Goal: Communication & Community: Answer question/provide support

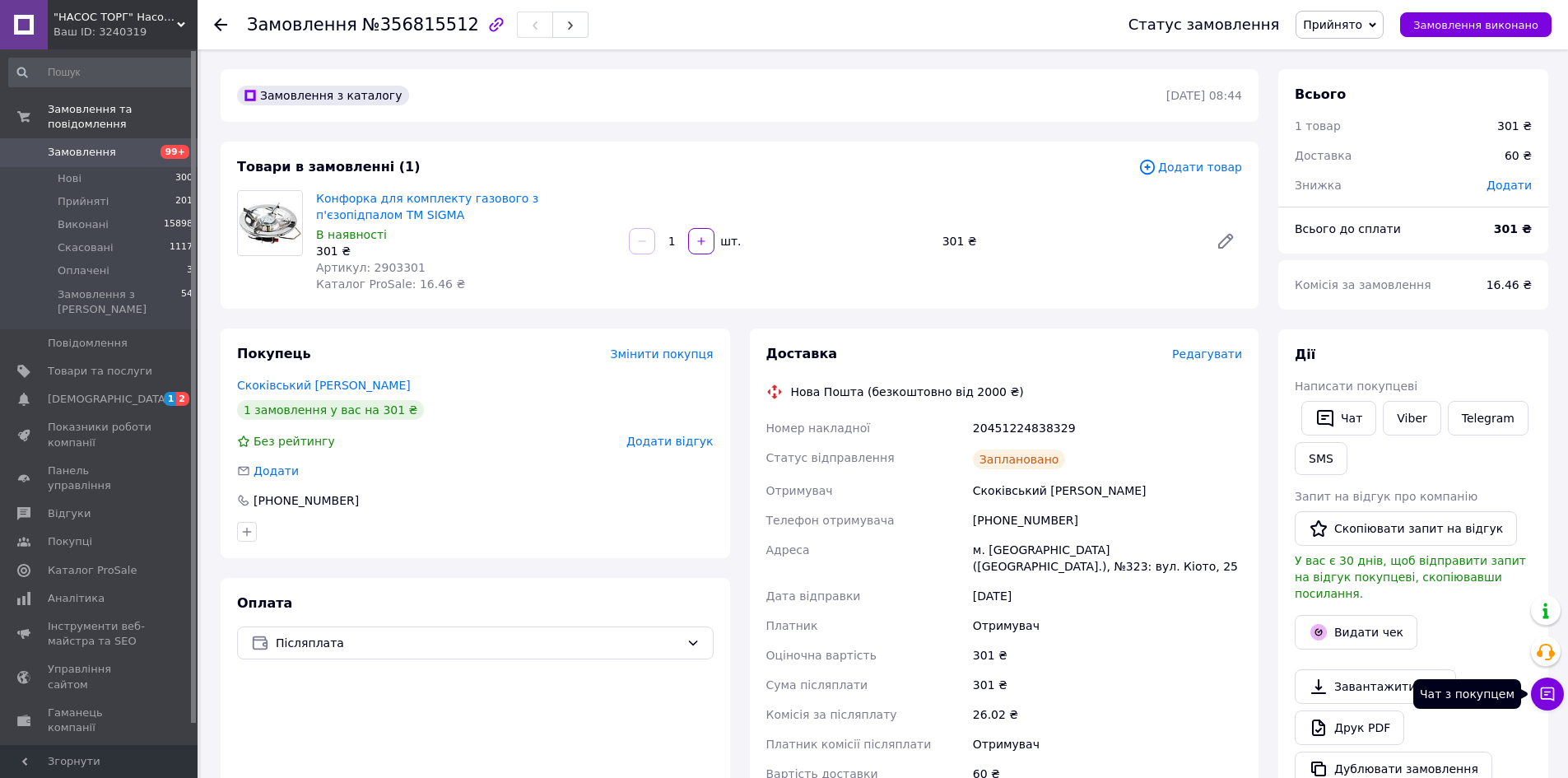
click at [1540, 683] on button "Чат з покупцем" at bounding box center [1548, 694] width 33 height 33
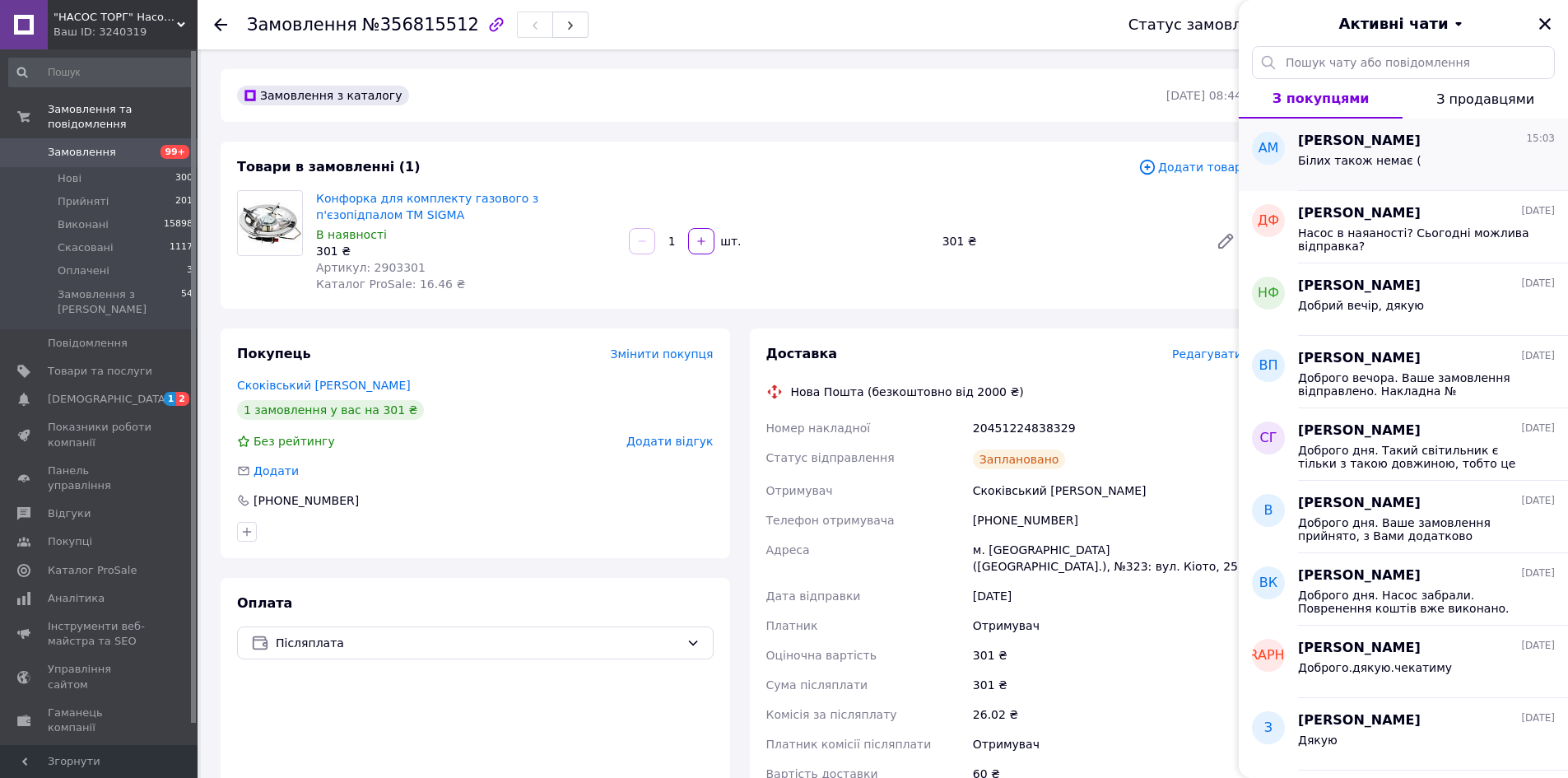
click at [1340, 166] on span "Білих також немає (" at bounding box center [1359, 161] width 123 height 14
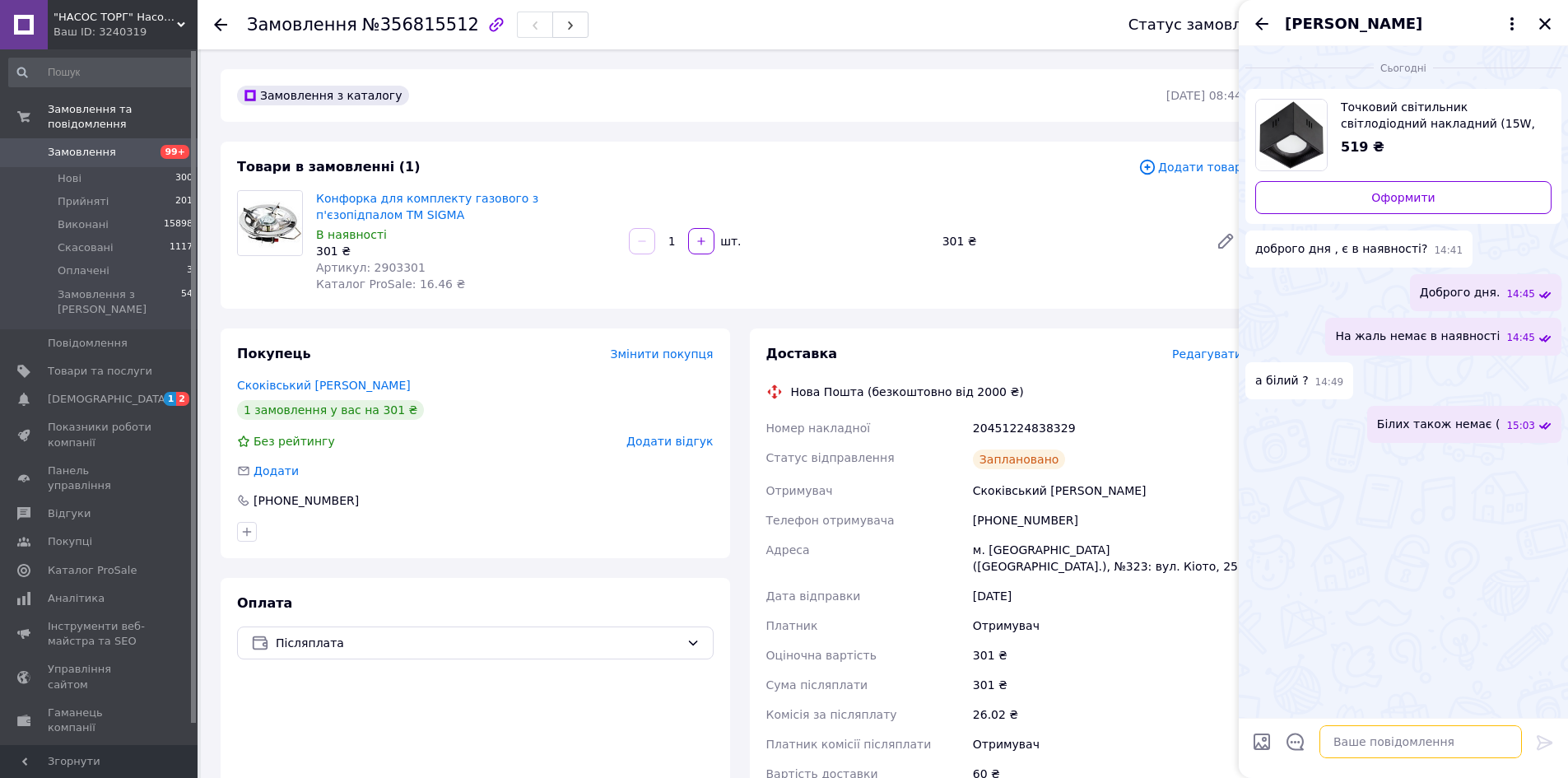
click at [1383, 745] on textarea at bounding box center [1421, 742] width 203 height 33
type textarea "Як варіант є таки світильники"
paste textarea "[URL][DOMAIN_NAME]"
type textarea "[URL][DOMAIN_NAME]"
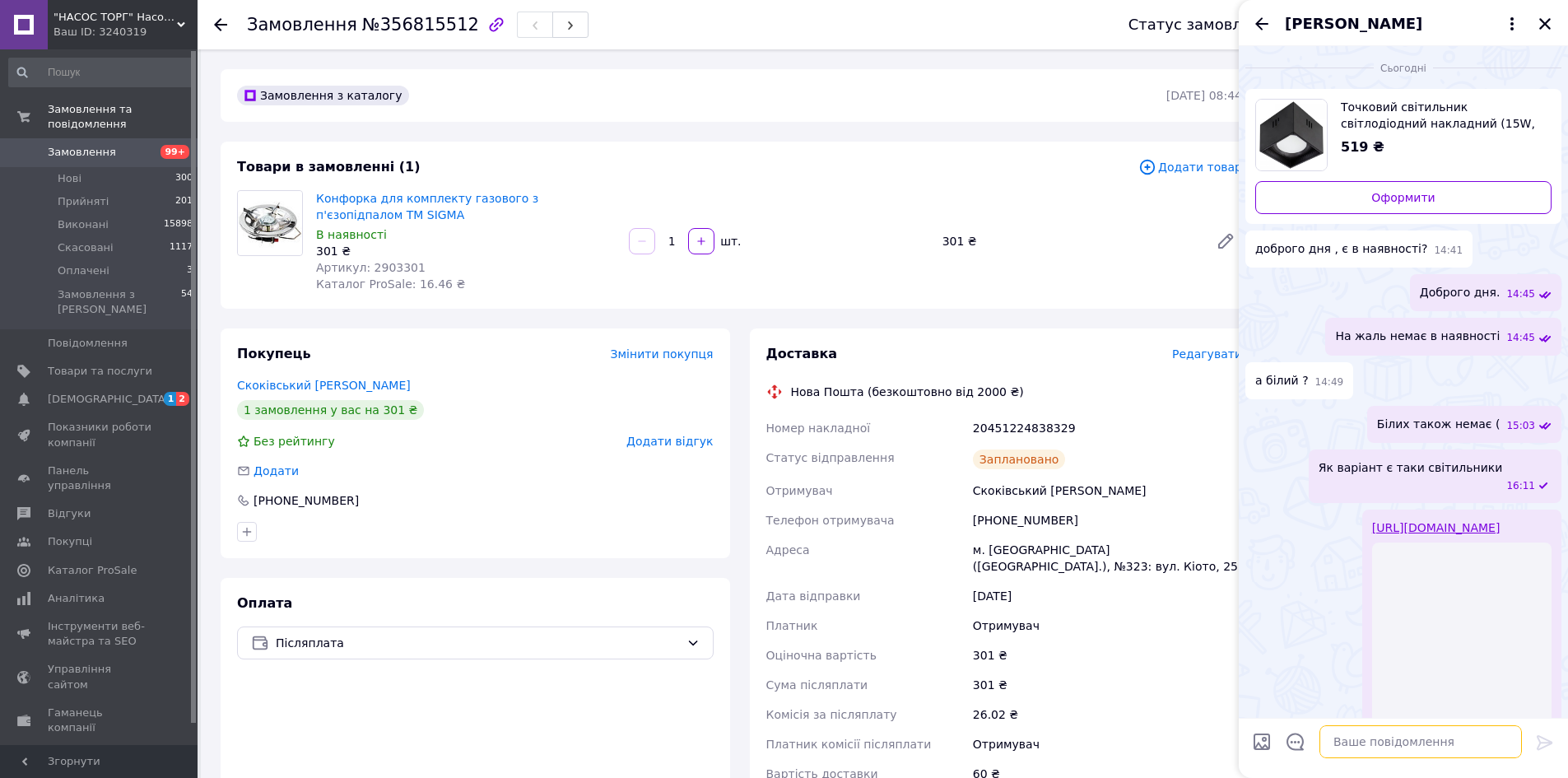
scroll to position [56, 0]
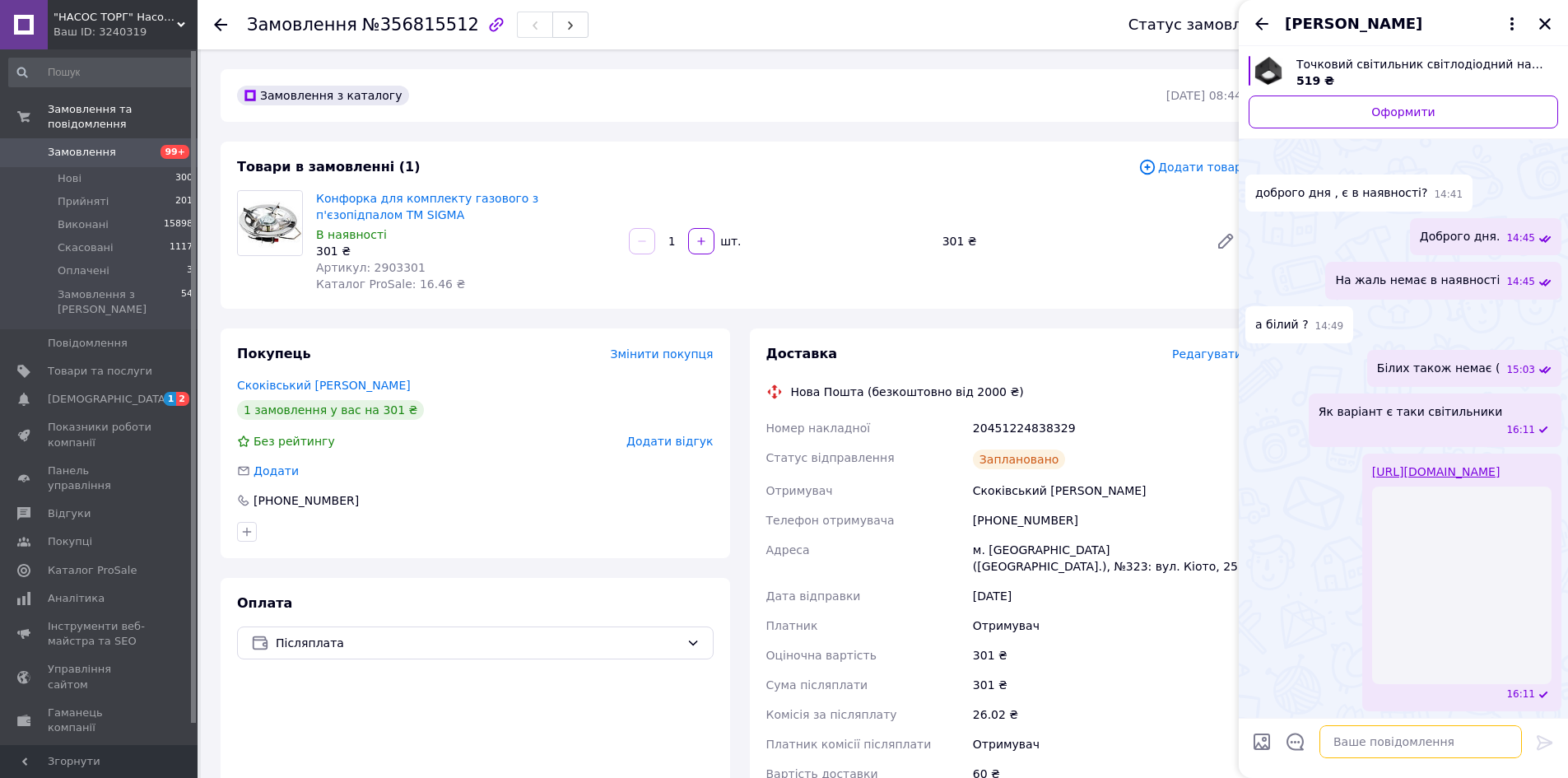
click at [1399, 741] on textarea at bounding box center [1421, 742] width 203 height 33
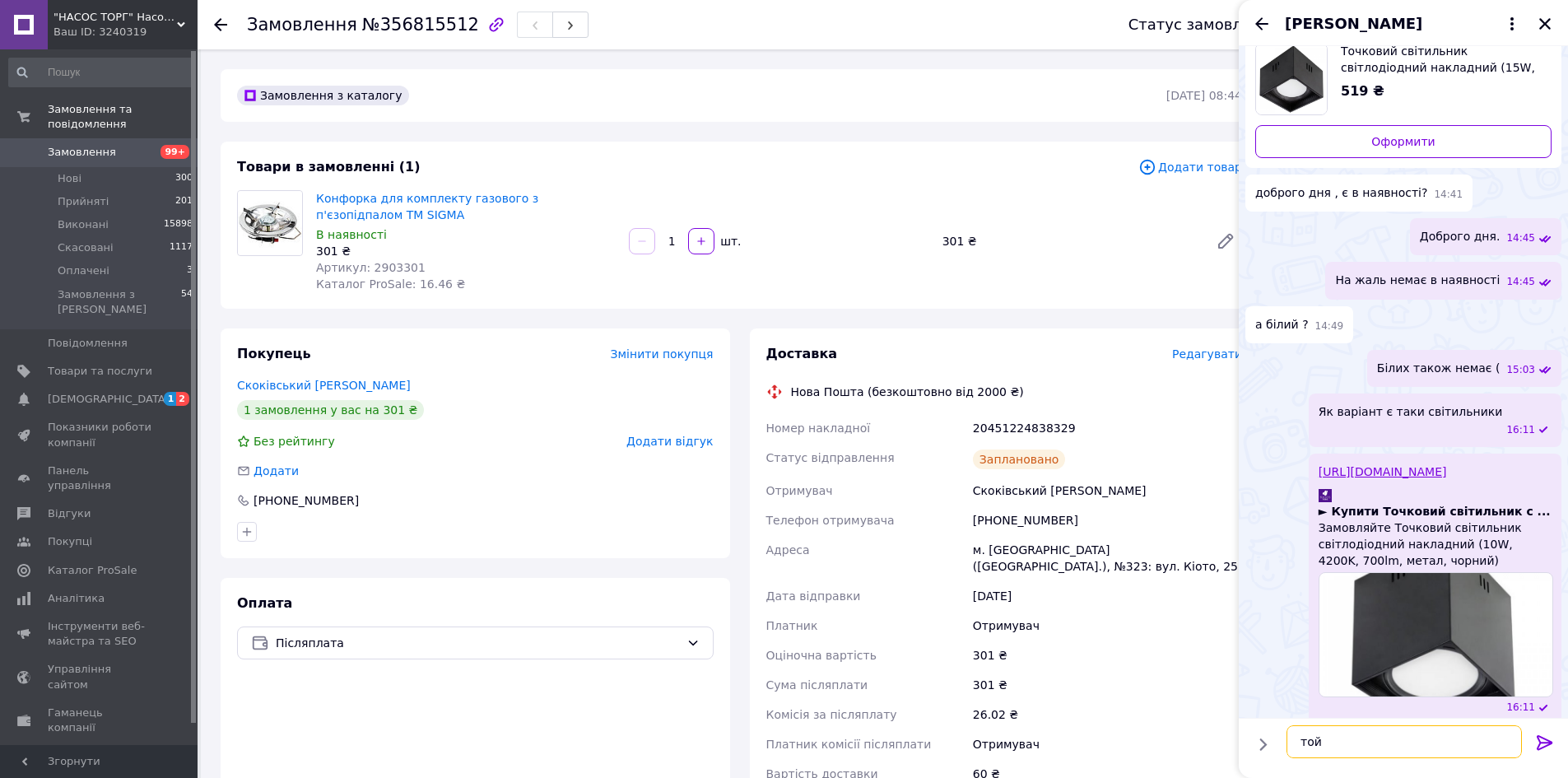
scroll to position [11, 0]
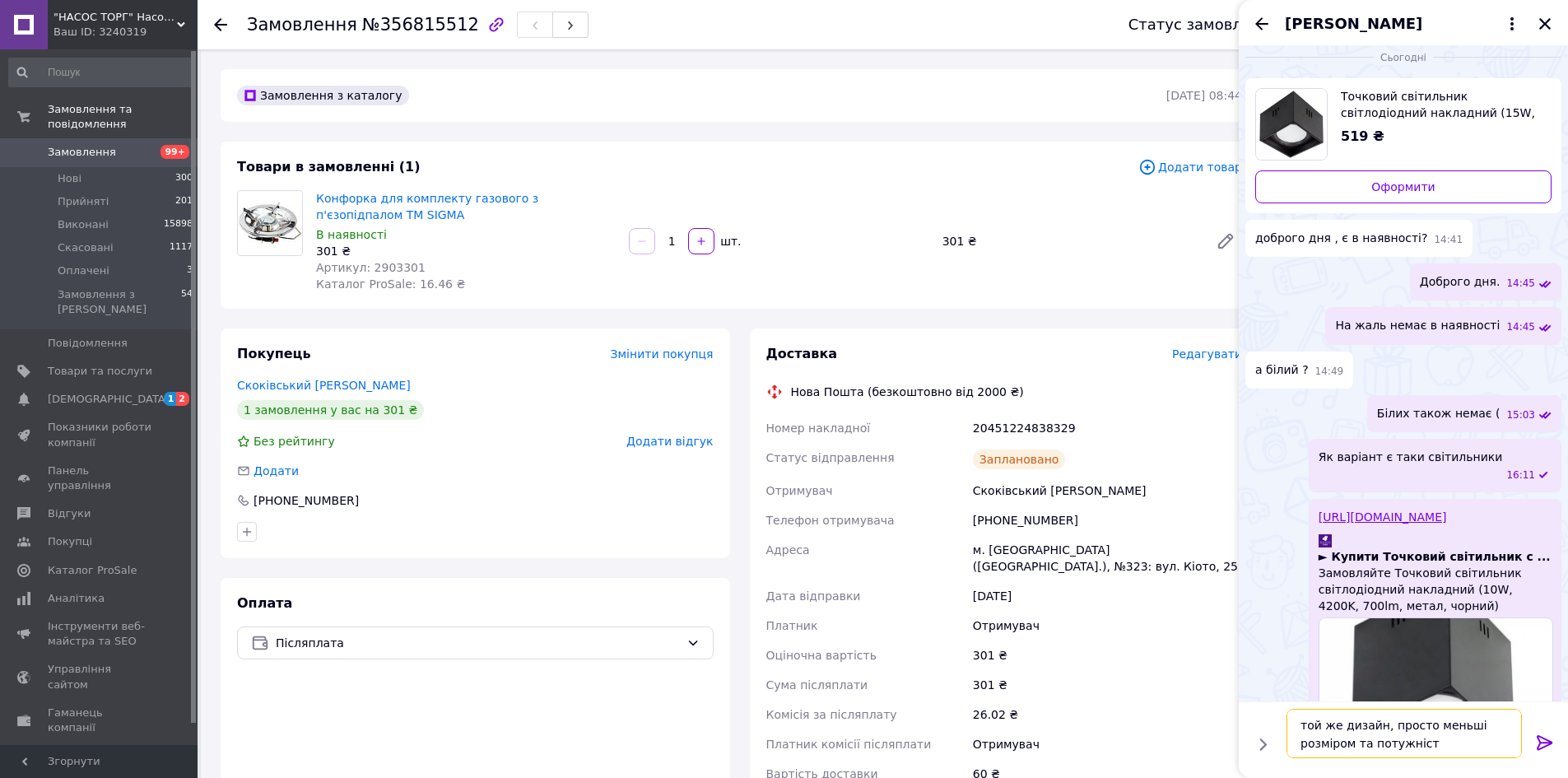
type textarea "той же дизайн, просто меньші розміром та потужністю"
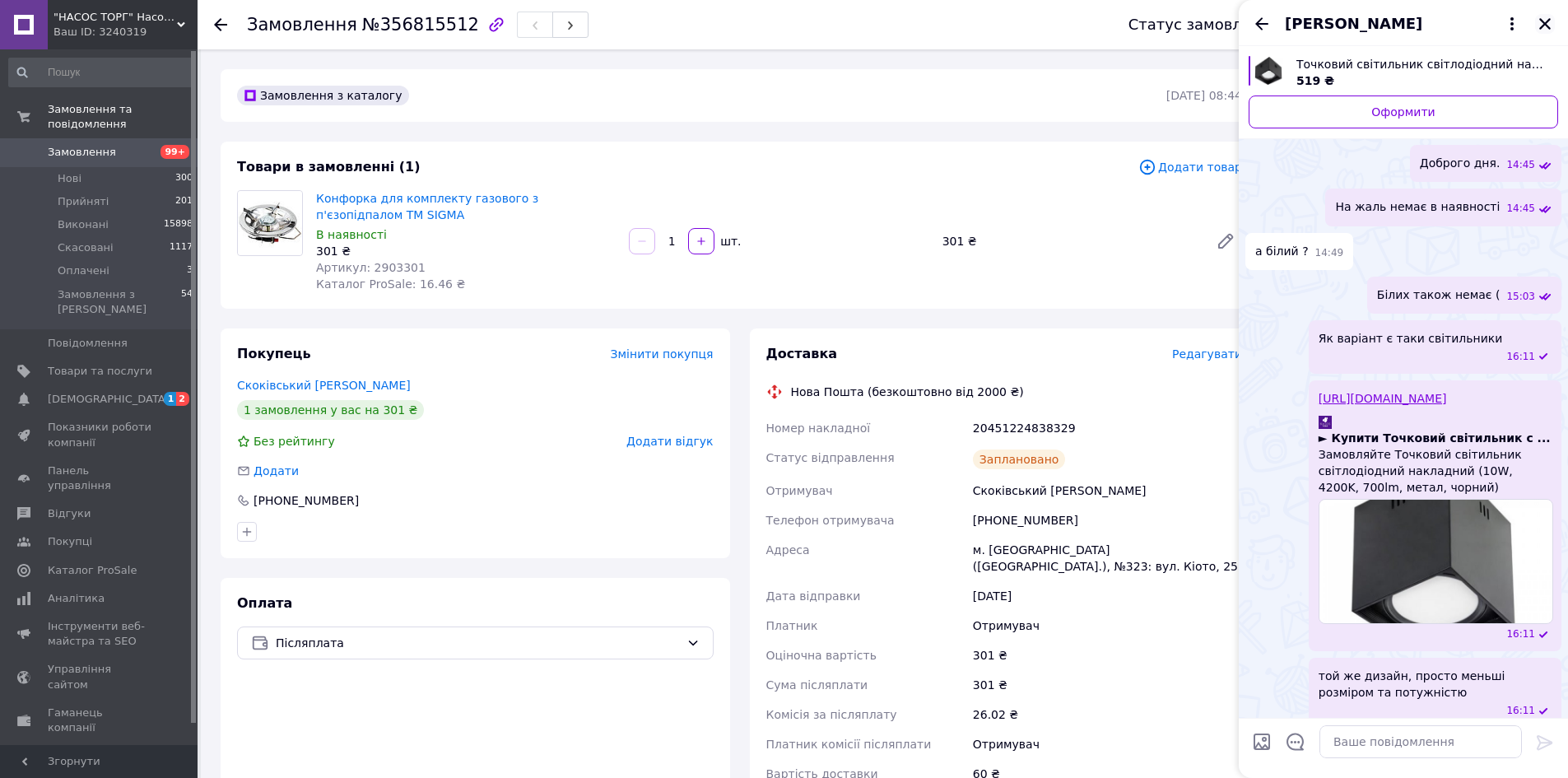
click at [1544, 32] on button "Закрити" at bounding box center [1545, 23] width 19 height 19
